Goal: Transaction & Acquisition: Purchase product/service

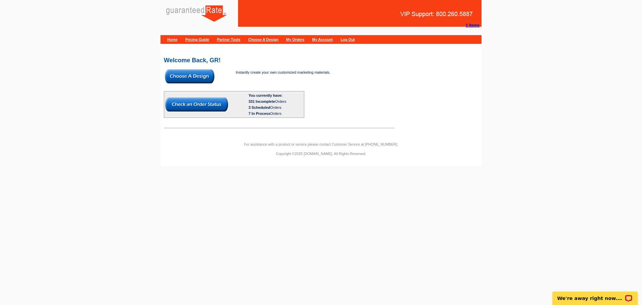
click at [182, 79] on img at bounding box center [190, 76] width 50 height 14
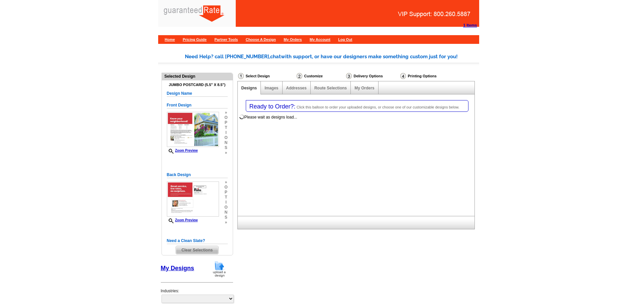
select select "1"
select select "2"
click at [221, 270] on img at bounding box center [219, 268] width 17 height 17
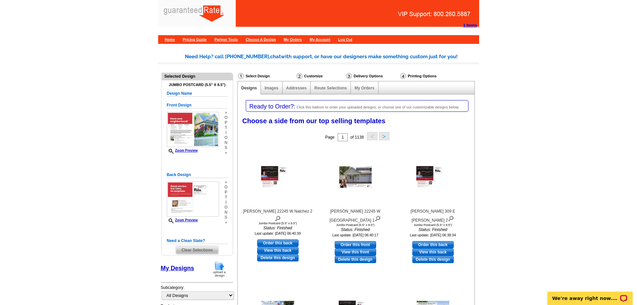
click at [219, 263] on img at bounding box center [219, 268] width 17 height 17
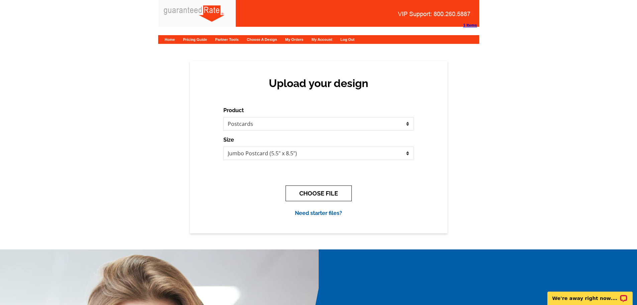
click at [296, 186] on button "CHOOSE FILE" at bounding box center [319, 193] width 66 height 16
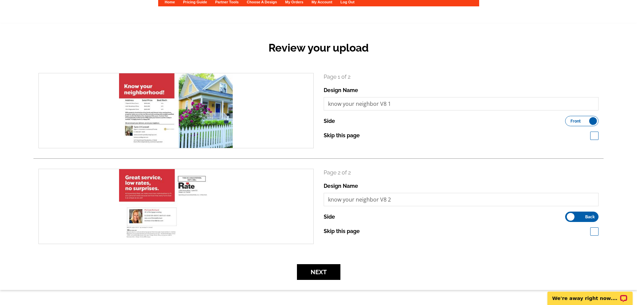
scroll to position [67, 0]
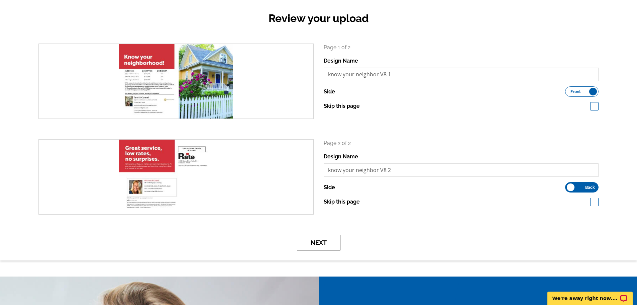
click at [321, 245] on button "Next" at bounding box center [318, 242] width 43 height 16
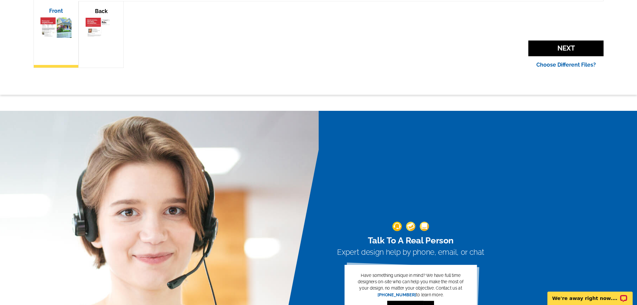
scroll to position [305, 0]
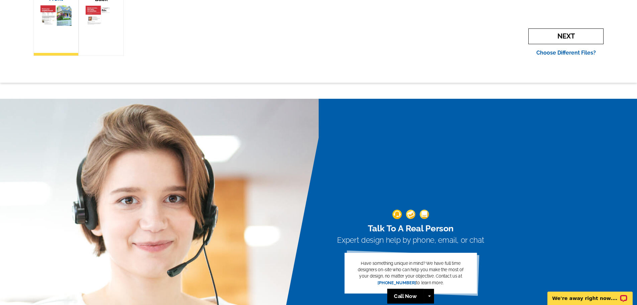
click at [559, 33] on span "Next" at bounding box center [566, 36] width 75 height 16
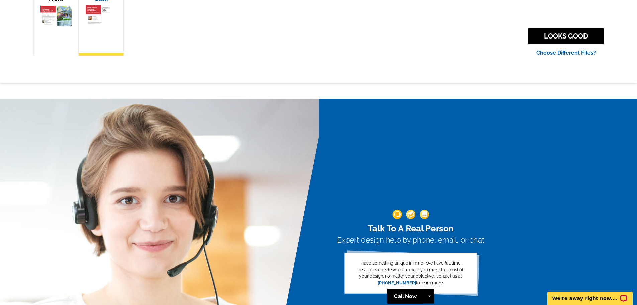
scroll to position [305, 0]
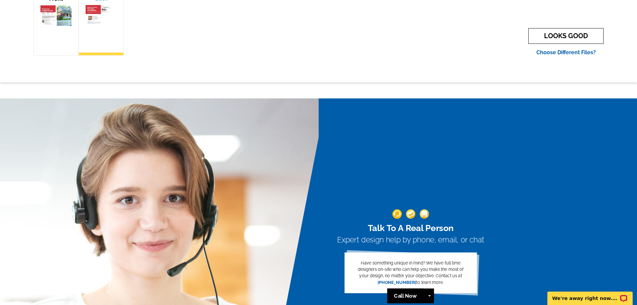
click at [569, 39] on link "LOOKS GOOD" at bounding box center [566, 36] width 75 height 16
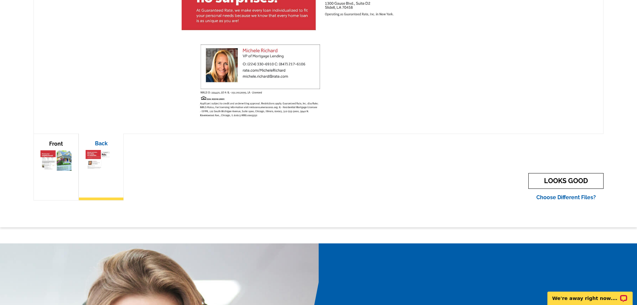
scroll to position [136, 0]
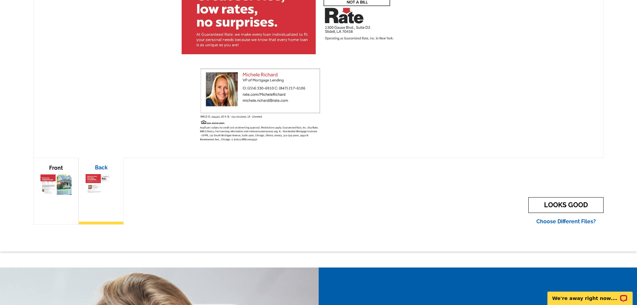
click at [569, 199] on link "LOOKS GOOD" at bounding box center [566, 205] width 75 height 16
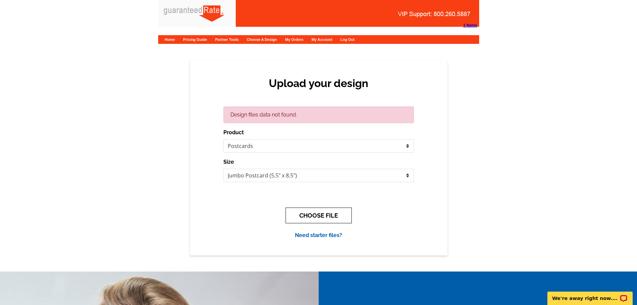
click at [300, 211] on button "CHOOSE FILE" at bounding box center [319, 215] width 66 height 16
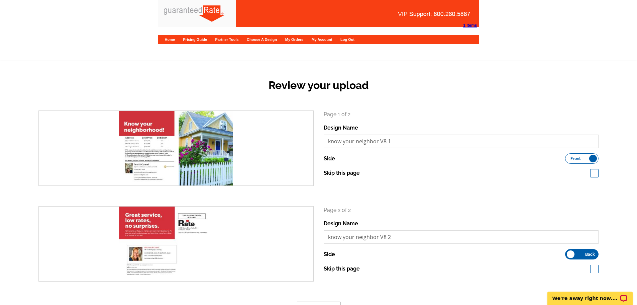
click at [309, 302] on button "Next" at bounding box center [318, 309] width 43 height 16
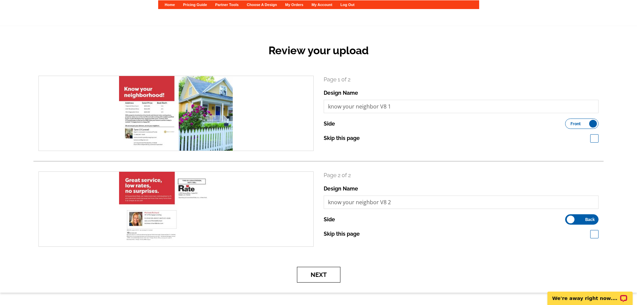
scroll to position [38, 0]
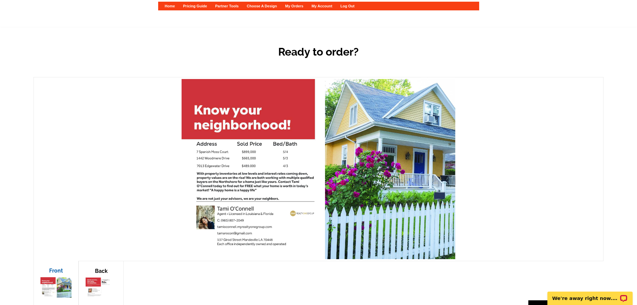
scroll to position [110, 0]
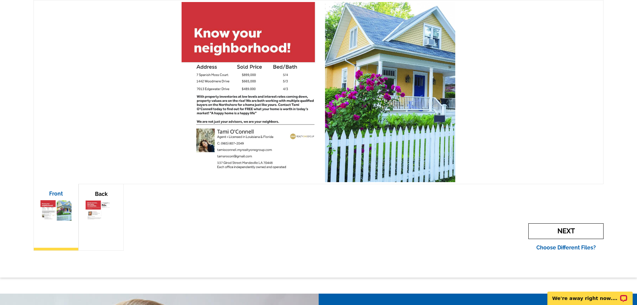
click at [571, 227] on span "Next" at bounding box center [566, 231] width 75 height 16
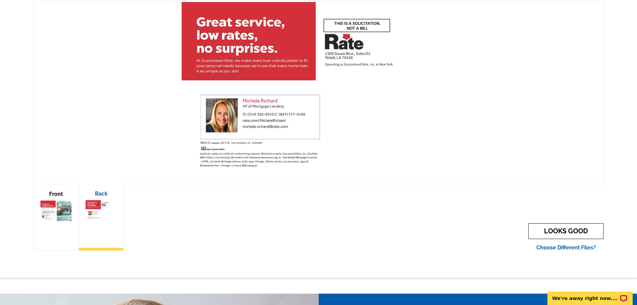
click at [573, 229] on link "LOOKS GOOD" at bounding box center [566, 231] width 75 height 16
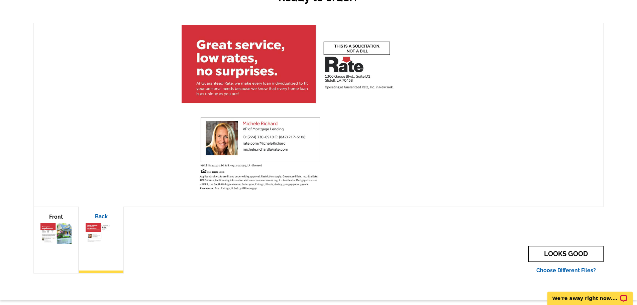
scroll to position [77, 0]
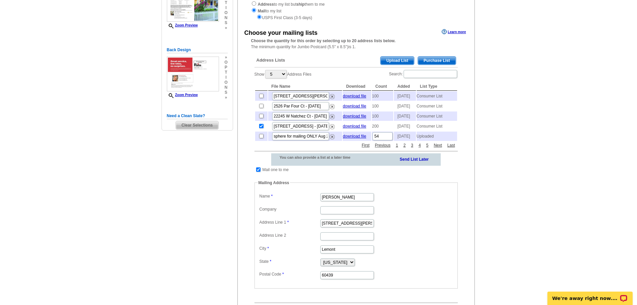
scroll to position [100, 0]
click at [256, 171] on input "checkbox" at bounding box center [258, 169] width 4 height 4
checkbox input "false"
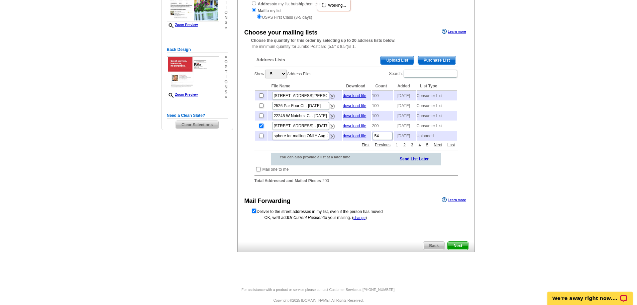
click at [261, 128] on input "checkbox" at bounding box center [261, 125] width 4 height 4
checkbox input "false"
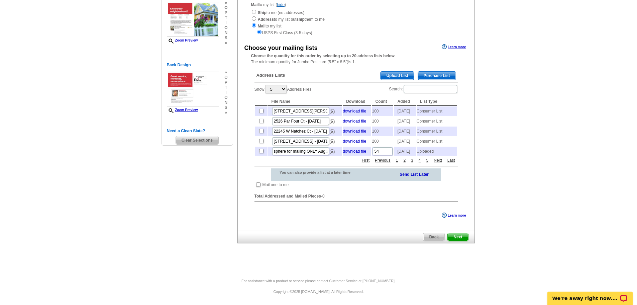
click at [390, 72] on span "Upload List" at bounding box center [397, 76] width 33 height 8
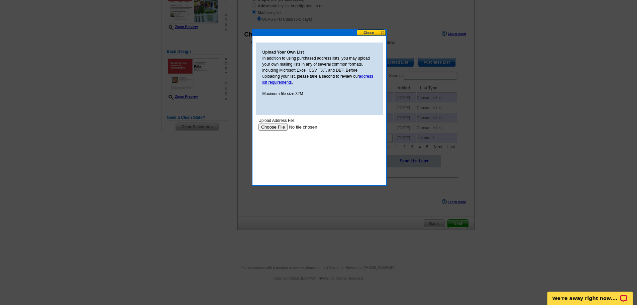
scroll to position [0, 0]
click at [275, 126] on input "file" at bounding box center [300, 126] width 85 height 7
type input "C:\fakepath\mailing list.csv"
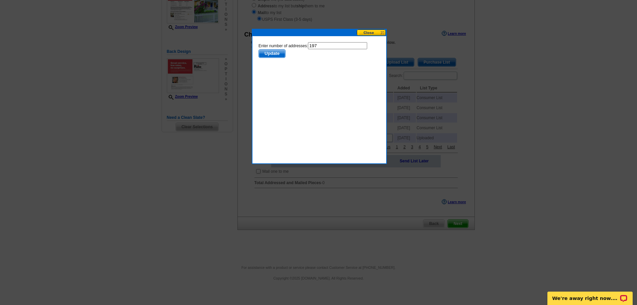
click at [272, 53] on span "Update" at bounding box center [272, 54] width 26 height 8
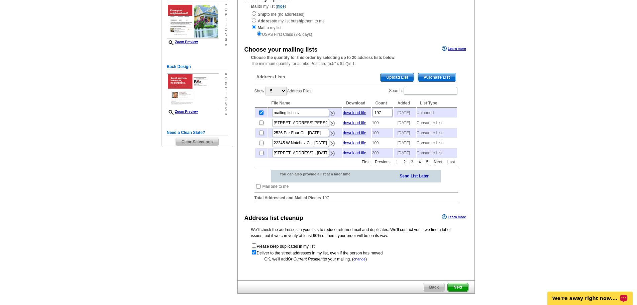
click at [435, 78] on span "Purchase List" at bounding box center [437, 77] width 38 height 8
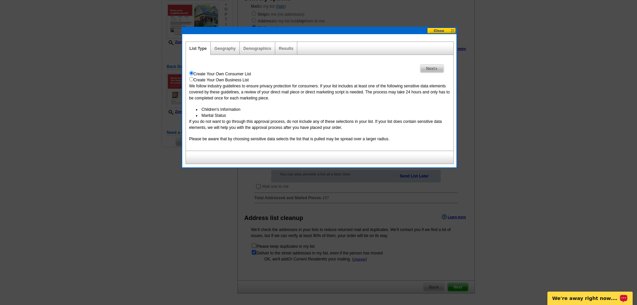
click at [226, 55] on div "Next Create Your Own Consumer List Create Your Own Business List We follow indu…" at bounding box center [320, 103] width 268 height 96
click at [226, 44] on div "Geography" at bounding box center [225, 48] width 29 height 13
click at [227, 46] on link "Geography" at bounding box center [224, 48] width 21 height 5
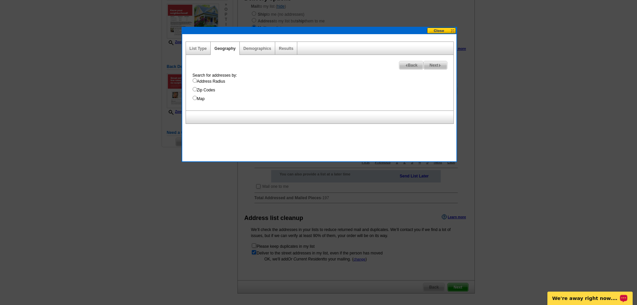
click at [200, 81] on label "Address Radius" at bounding box center [323, 81] width 261 height 6
click at [197, 81] on input "Address Radius" at bounding box center [195, 80] width 4 height 4
radio input "true"
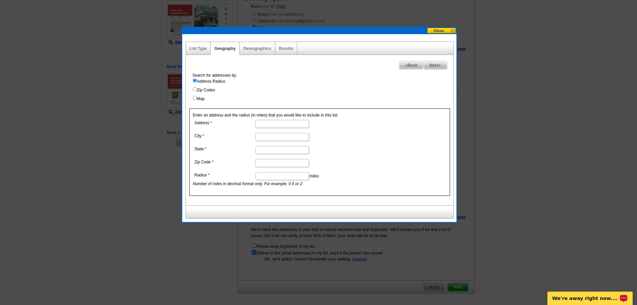
click at [270, 125] on input "Address" at bounding box center [283, 124] width 54 height 8
click at [268, 125] on input "Address" at bounding box center [283, 124] width 54 height 8
paste input "760 Libby Lane"
type input "760 Libby Lane"
drag, startPoint x: 257, startPoint y: 136, endPoint x: 262, endPoint y: 137, distance: 5.6
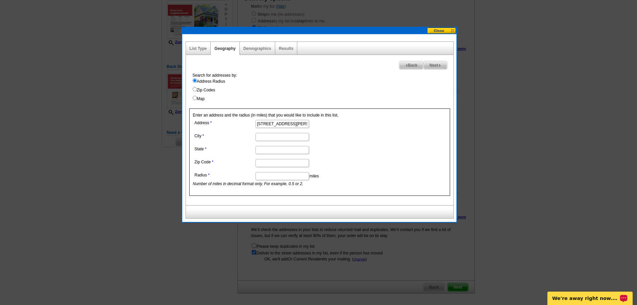
click at [257, 136] on input "City" at bounding box center [283, 137] width 54 height 8
click at [263, 138] on input "City" at bounding box center [283, 137] width 54 height 8
type input "Mandeville"
type input "LA"
type input "70471"
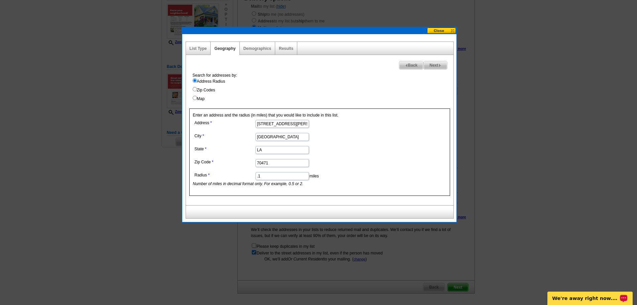
type input ".1"
click at [287, 52] on div "Results" at bounding box center [286, 48] width 22 height 13
click at [285, 51] on div "Results" at bounding box center [286, 48] width 22 height 13
click at [283, 50] on link "Results" at bounding box center [286, 48] width 14 height 5
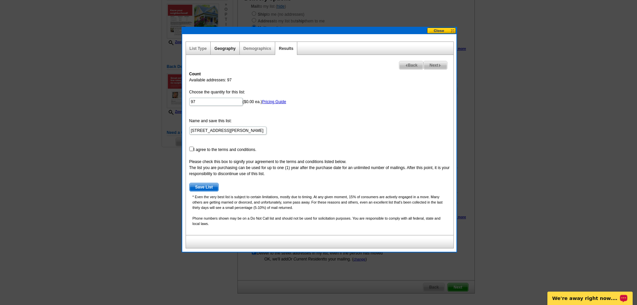
click at [223, 48] on link "Geography" at bounding box center [224, 48] width 21 height 5
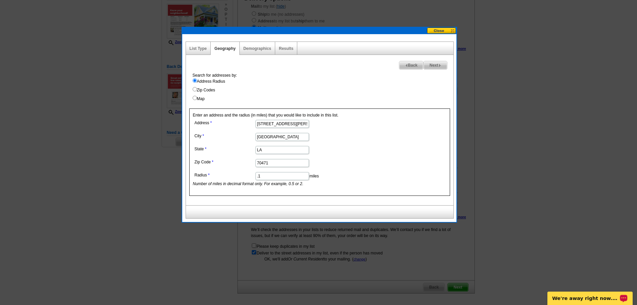
click at [264, 177] on input ".1" at bounding box center [283, 176] width 54 height 8
type input ".11"
click at [286, 47] on link "Results" at bounding box center [286, 48] width 14 height 5
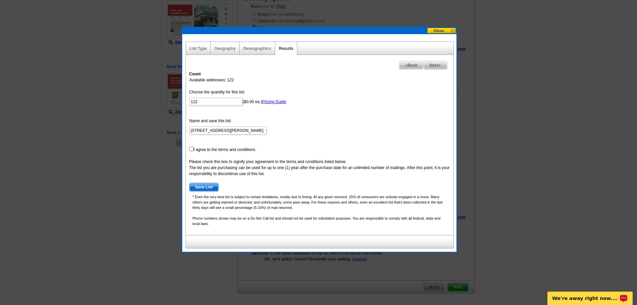
drag, startPoint x: 204, startPoint y: 106, endPoint x: 194, endPoint y: 106, distance: 10.4
click at [194, 106] on form "Choose the quantity for this list: 122 ($0.00 ea.) Pricing Guide Name and save …" at bounding box center [319, 140] width 261 height 102
drag, startPoint x: 197, startPoint y: 102, endPoint x: 101, endPoint y: 104, distance: 95.7
click at [101, 104] on body "1 Items Home Pricing Guide Partner Tools Choose A Design My Orders My Account L…" at bounding box center [318, 136] width 637 height 438
type input "100"
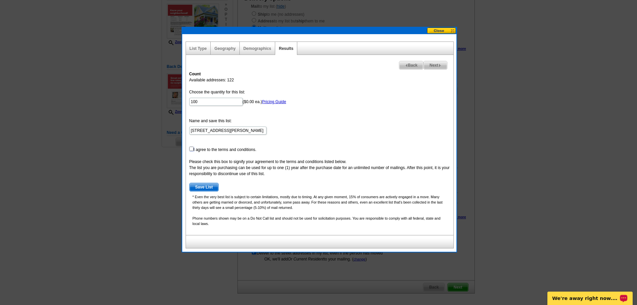
click at [192, 148] on input "checkbox" at bounding box center [191, 149] width 4 height 4
checkbox input "true"
click at [208, 186] on span "Save List" at bounding box center [204, 187] width 29 height 8
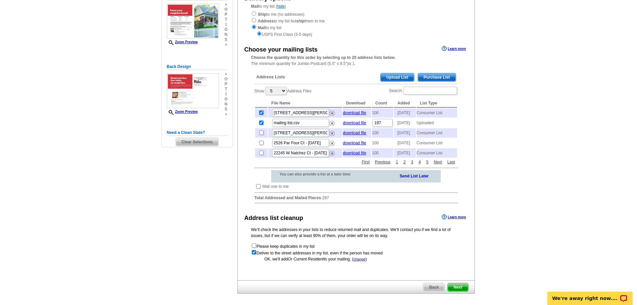
click at [462, 291] on span "Next" at bounding box center [458, 287] width 20 height 8
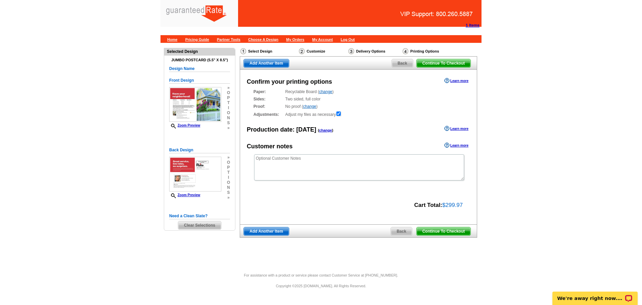
click at [447, 229] on span "Continue To Checkout" at bounding box center [444, 231] width 54 height 8
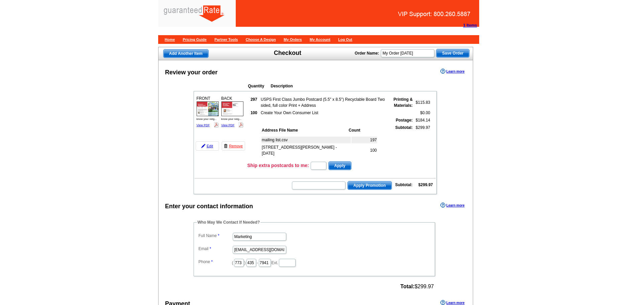
click at [246, 168] on tr "Ship extra postcards to me: Apply" at bounding box center [315, 166] width 241 height 10
click at [256, 168] on td "Ship extra postcards to me: Apply" at bounding box center [341, 166] width 189 height 10
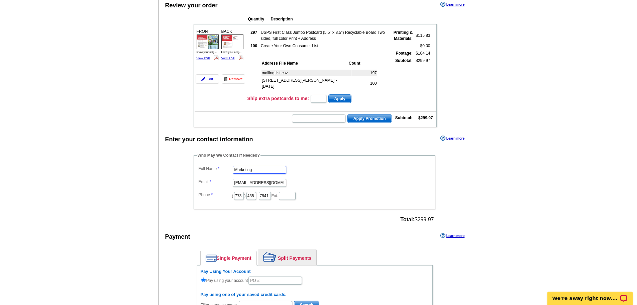
click at [260, 173] on input "Marketing" at bounding box center [260, 170] width 54 height 8
drag, startPoint x: 260, startPoint y: 172, endPoint x: 88, endPoint y: 157, distance: 172.9
click at [90, 169] on main "Add Another Item Checkout Order Name: My Order 2025-10-13 Save Order Review you…" at bounding box center [318, 271] width 637 height 591
type input "[PERSON_NAME]"
type input "[PERSON_NAME][EMAIL_ADDRESS][PERSON_NAME][DOMAIN_NAME]"
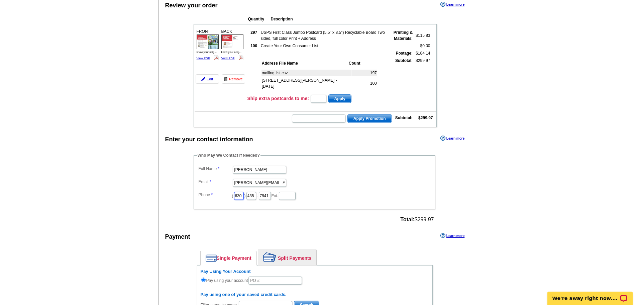
type input "630"
type input "487"
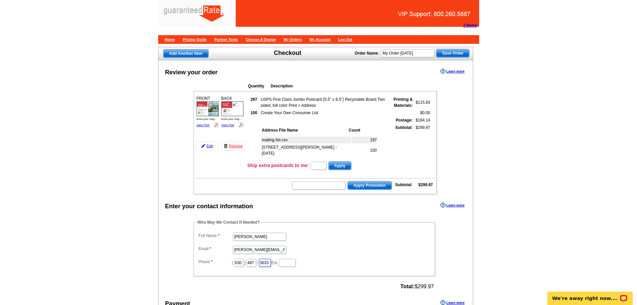
type input "3633"
drag, startPoint x: 635, startPoint y: 91, endPoint x: 635, endPoint y: 107, distance: 16.4
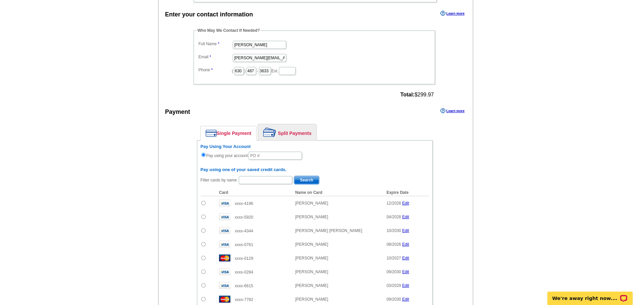
drag, startPoint x: 303, startPoint y: 132, endPoint x: 276, endPoint y: 156, distance: 36.1
click at [303, 132] on link "Split Payments" at bounding box center [287, 132] width 58 height 16
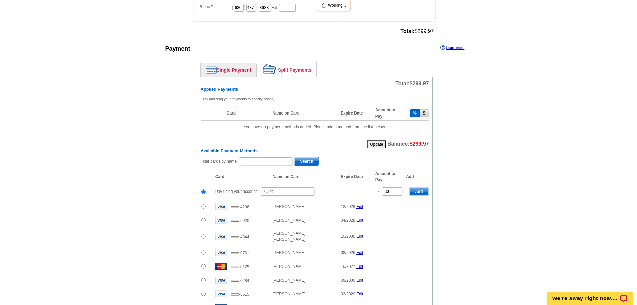
scroll to position [259, 0]
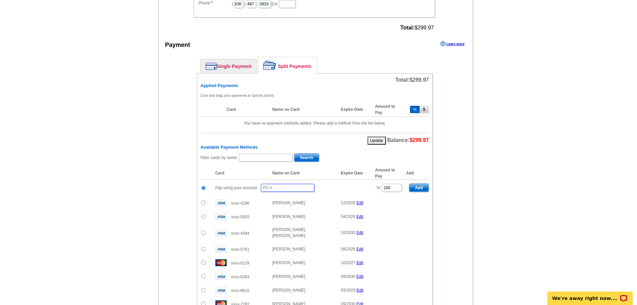
click at [291, 189] on input "text" at bounding box center [288, 188] width 54 height 8
type input "101425_850_EF"
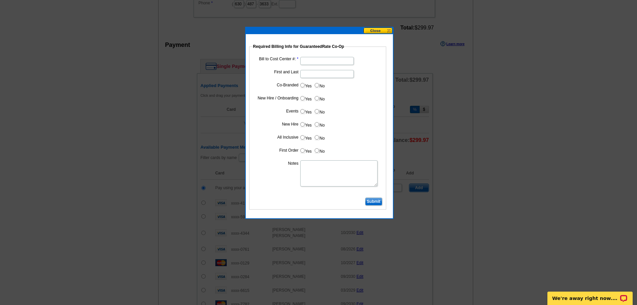
click at [313, 59] on input "Bill to Cost Center #:" at bounding box center [327, 61] width 54 height 8
type input "1517"
click at [320, 70] on input "First and Last" at bounding box center [327, 74] width 54 height 8
type input "Michele Richard"
click at [302, 85] on input "Yes" at bounding box center [302, 85] width 4 height 4
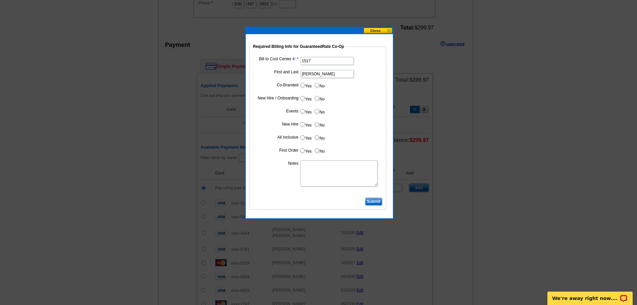
radio input "true"
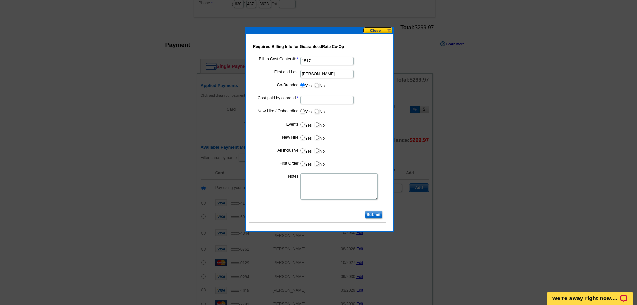
drag, startPoint x: 335, startPoint y: 100, endPoint x: 340, endPoint y: 103, distance: 5.4
click at [336, 99] on input "Cost paid by cobrand" at bounding box center [327, 100] width 54 height 8
type input "50%"
click at [320, 110] on label "No" at bounding box center [319, 111] width 11 height 8
click at [319, 110] on input "No" at bounding box center [317, 111] width 4 height 4
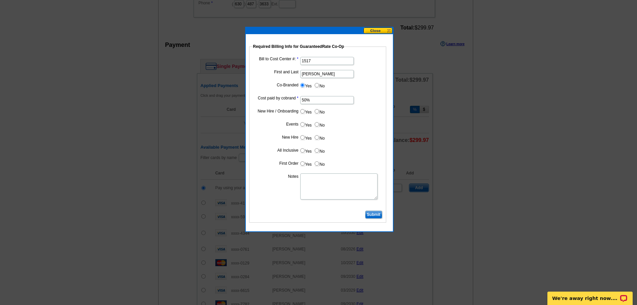
radio input "true"
click at [322, 121] on label "No" at bounding box center [319, 124] width 11 height 8
click at [319, 122] on input "No" at bounding box center [317, 124] width 4 height 4
radio input "true"
click at [319, 134] on label "No" at bounding box center [319, 137] width 11 height 8
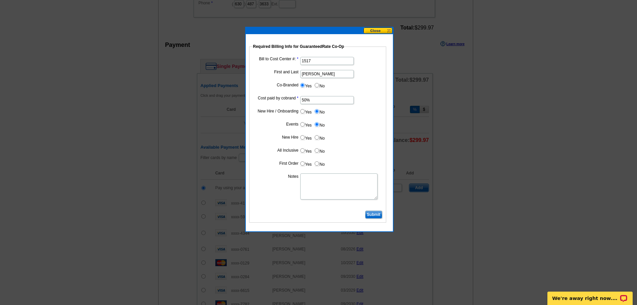
click at [319, 135] on input "No" at bounding box center [317, 137] width 4 height 4
radio input "true"
drag, startPoint x: 318, startPoint y: 145, endPoint x: 315, endPoint y: 156, distance: 11.8
click at [317, 148] on dl "Bill to Cost Center #: 1517 First and Last Michele Richard Co-Branded Yes No Co…" at bounding box center [318, 132] width 130 height 154
click at [316, 151] on input "No" at bounding box center [317, 150] width 4 height 4
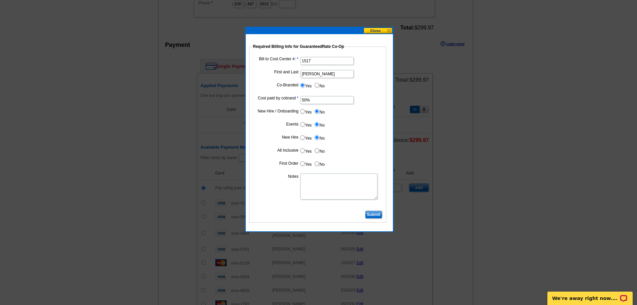
radio input "true"
click at [312, 165] on dd "Yes No" at bounding box center [318, 165] width 130 height 10
click at [317, 163] on input "No" at bounding box center [317, 163] width 4 height 4
radio input "true"
click at [306, 195] on textarea "Notes" at bounding box center [338, 186] width 77 height 26
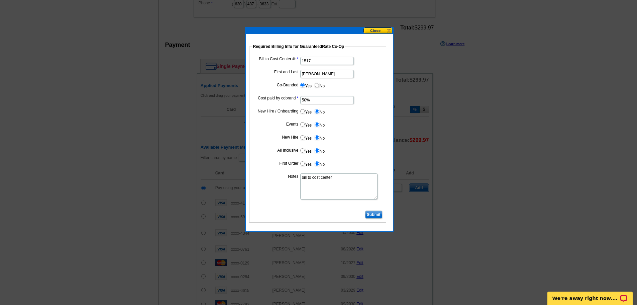
type textarea "bill to cost center"
click at [378, 214] on input "Submit" at bounding box center [373, 214] width 17 height 8
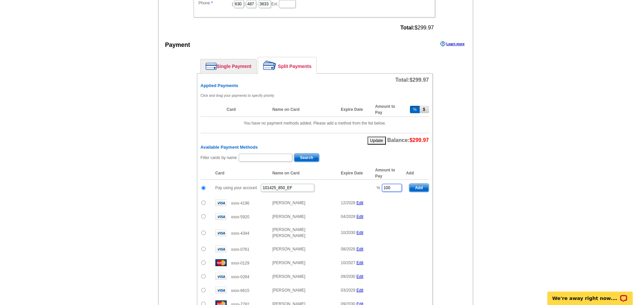
drag, startPoint x: 391, startPoint y: 188, endPoint x: 363, endPoint y: 189, distance: 28.1
click at [363, 189] on tr "Pay using your account 101425_850_EF % 100 Add" at bounding box center [315, 188] width 228 height 16
click at [419, 188] on span "Add" at bounding box center [418, 188] width 19 height 8
type input "100"
radio input "false"
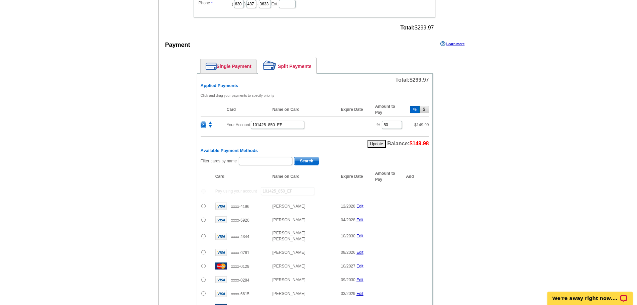
click at [201, 219] on td at bounding box center [206, 220] width 11 height 14
click at [202, 219] on input "radio" at bounding box center [203, 219] width 4 height 4
click at [414, 218] on span "Add" at bounding box center [418, 221] width 19 height 8
radio input "false"
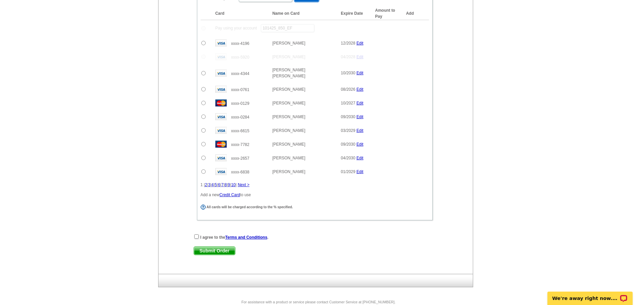
scroll to position [454, 0]
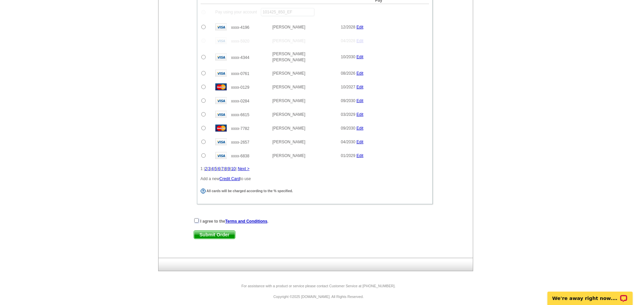
click at [197, 218] on input "checkbox" at bounding box center [196, 220] width 4 height 4
checkbox input "true"
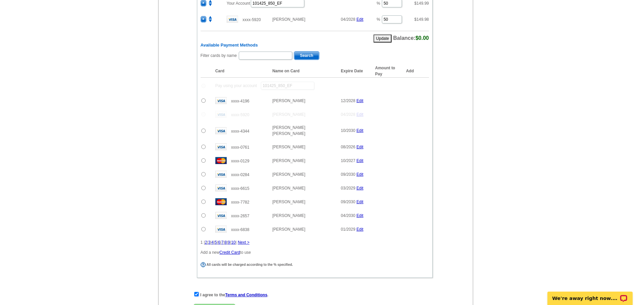
scroll to position [381, 0]
click at [228, 303] on span "Submit Order" at bounding box center [214, 307] width 41 height 8
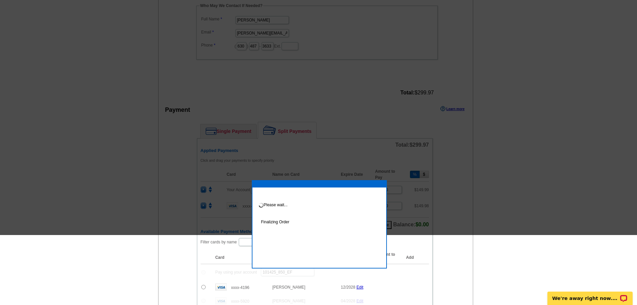
scroll to position [298, 0]
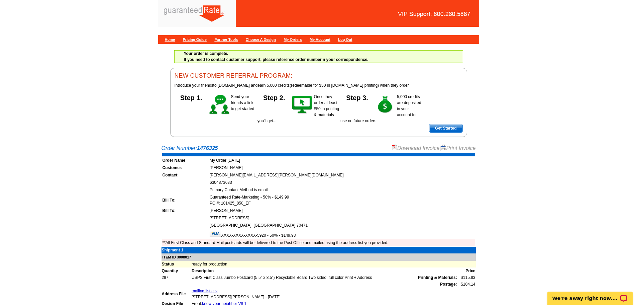
click at [419, 149] on link "Download Invoice" at bounding box center [415, 148] width 47 height 6
